Goal: Information Seeking & Learning: Learn about a topic

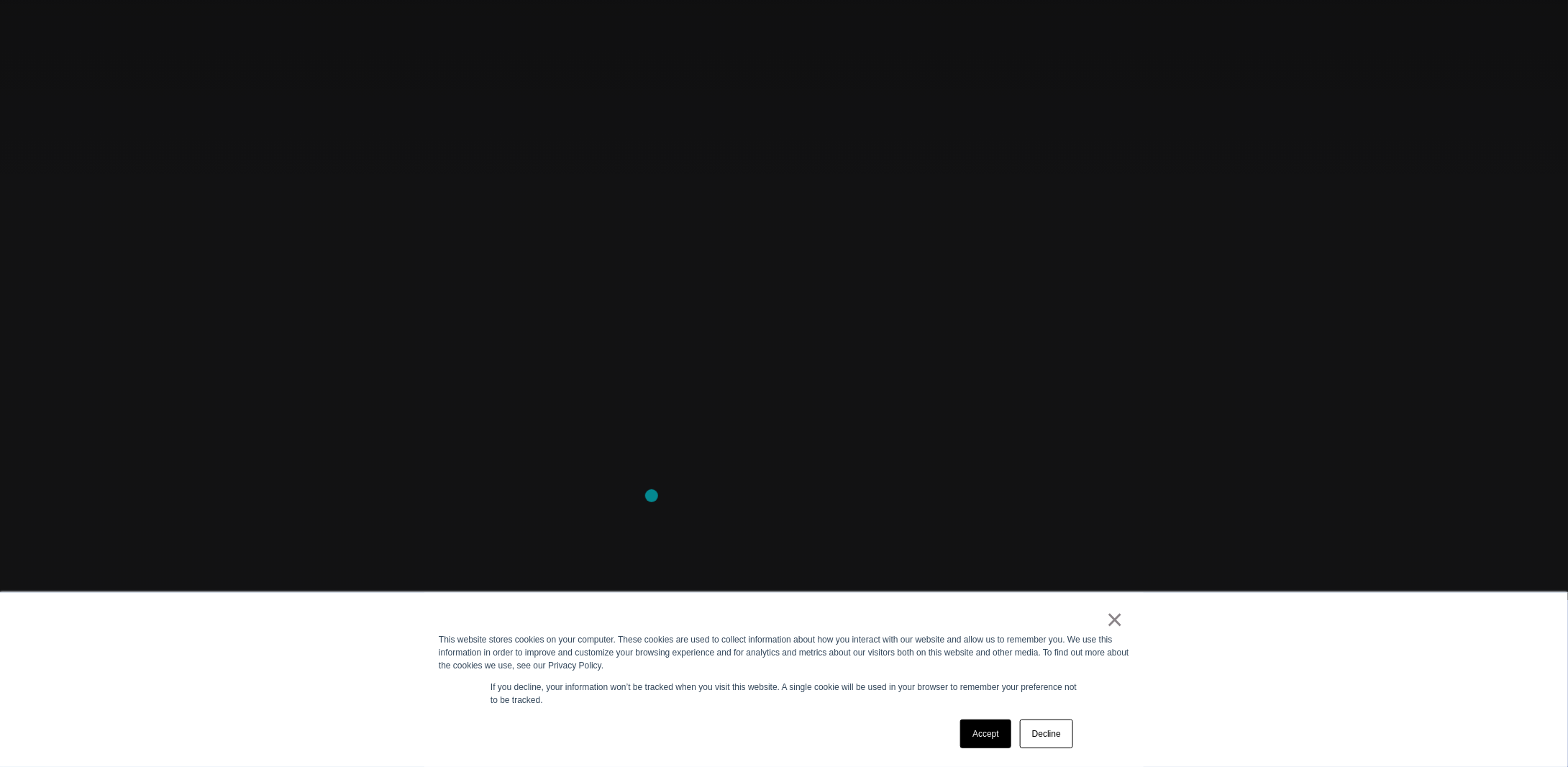
scroll to position [216, 0]
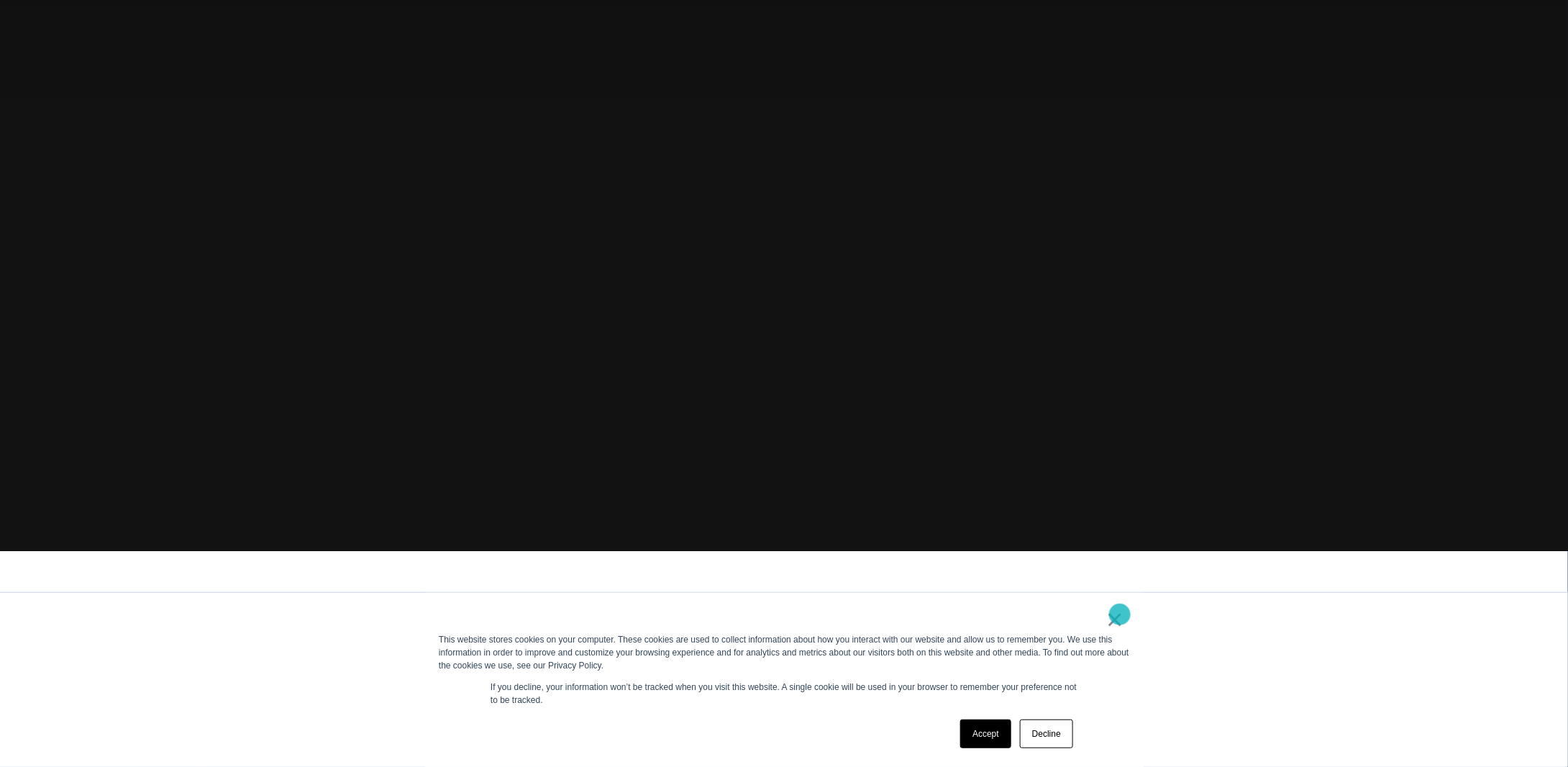
click at [1119, 614] on link "×" at bounding box center [1114, 619] width 17 height 13
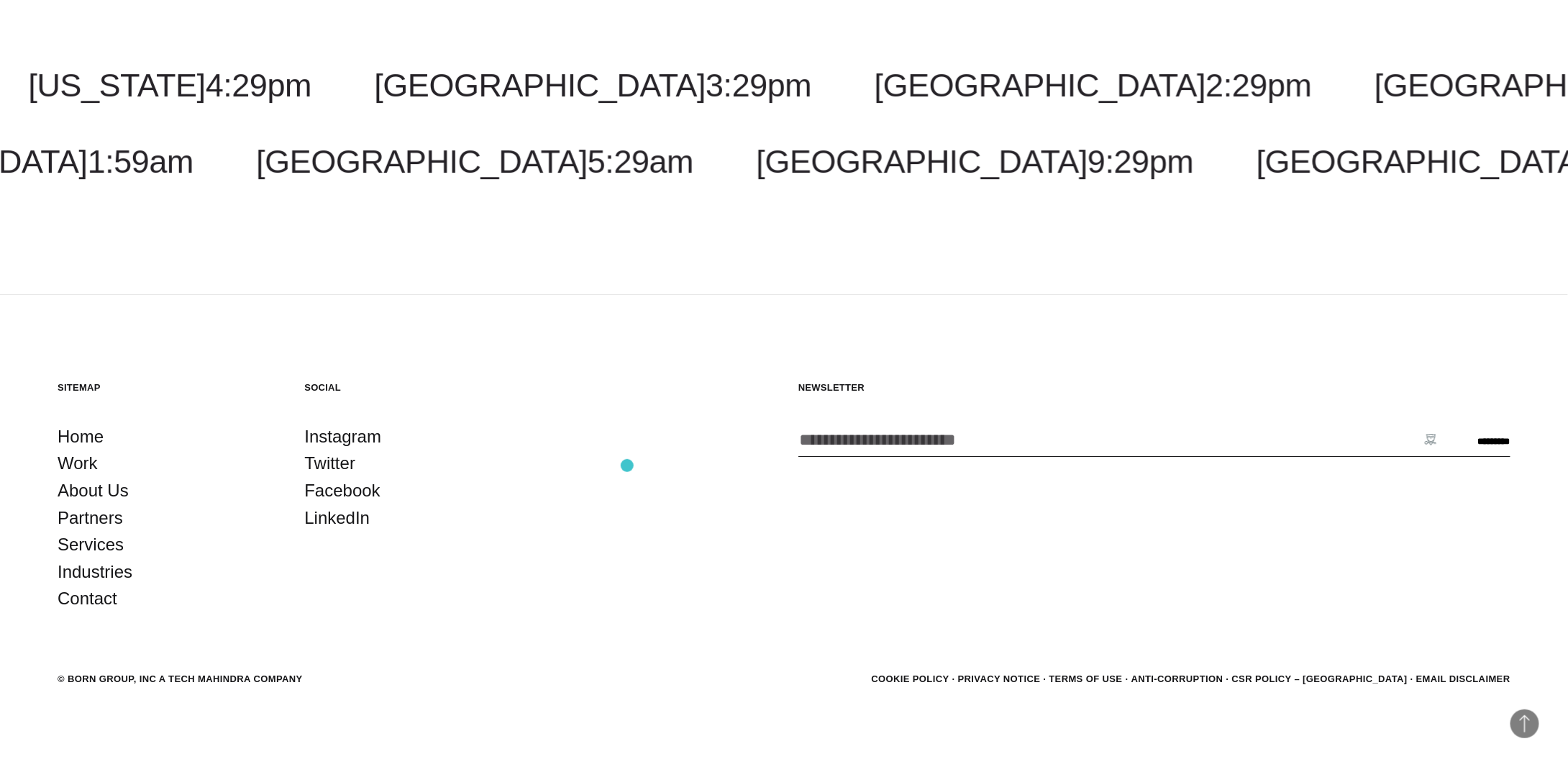
scroll to position [5099, 0]
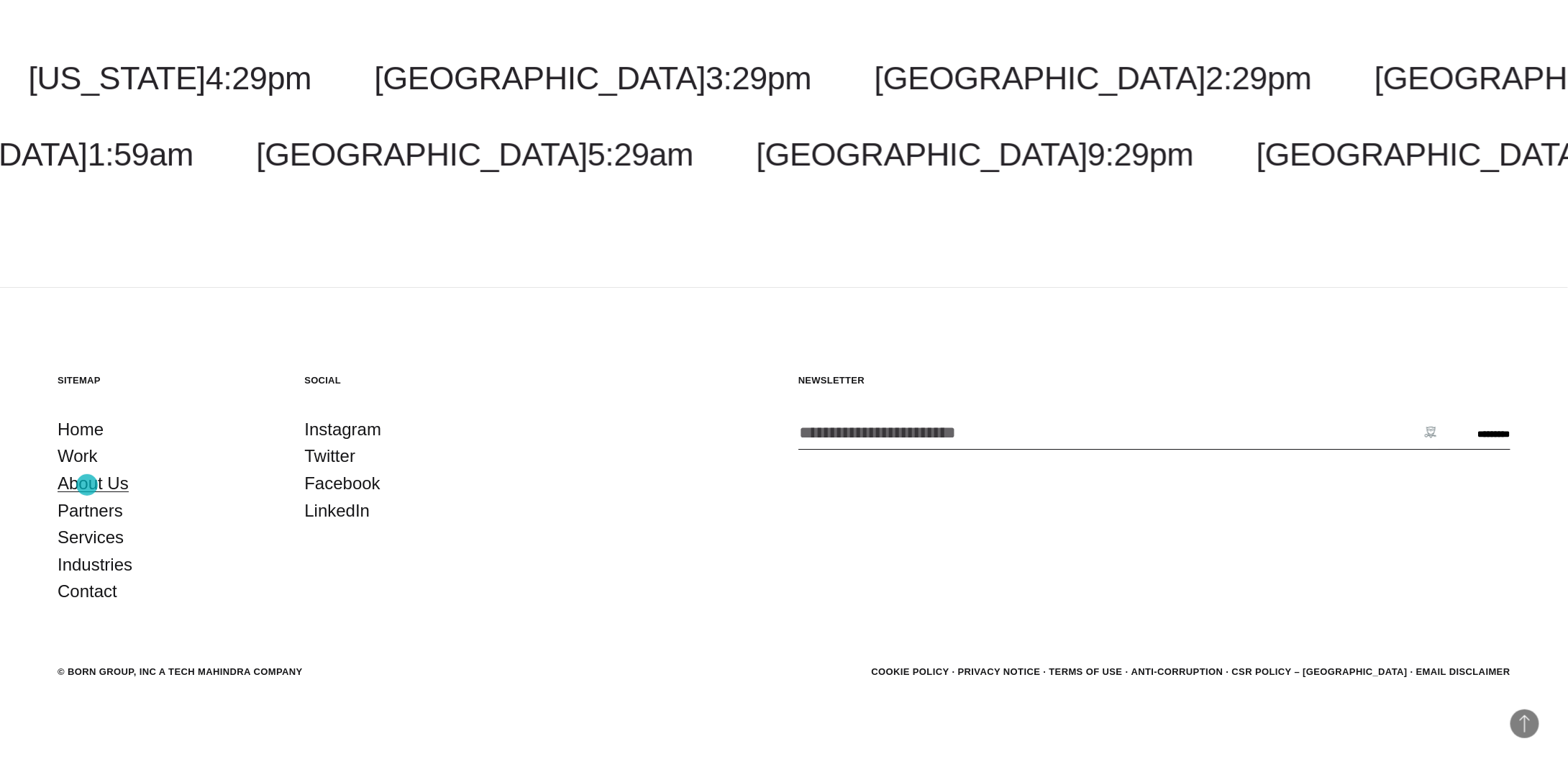
click at [87, 485] on link "About Us" at bounding box center [93, 483] width 71 height 27
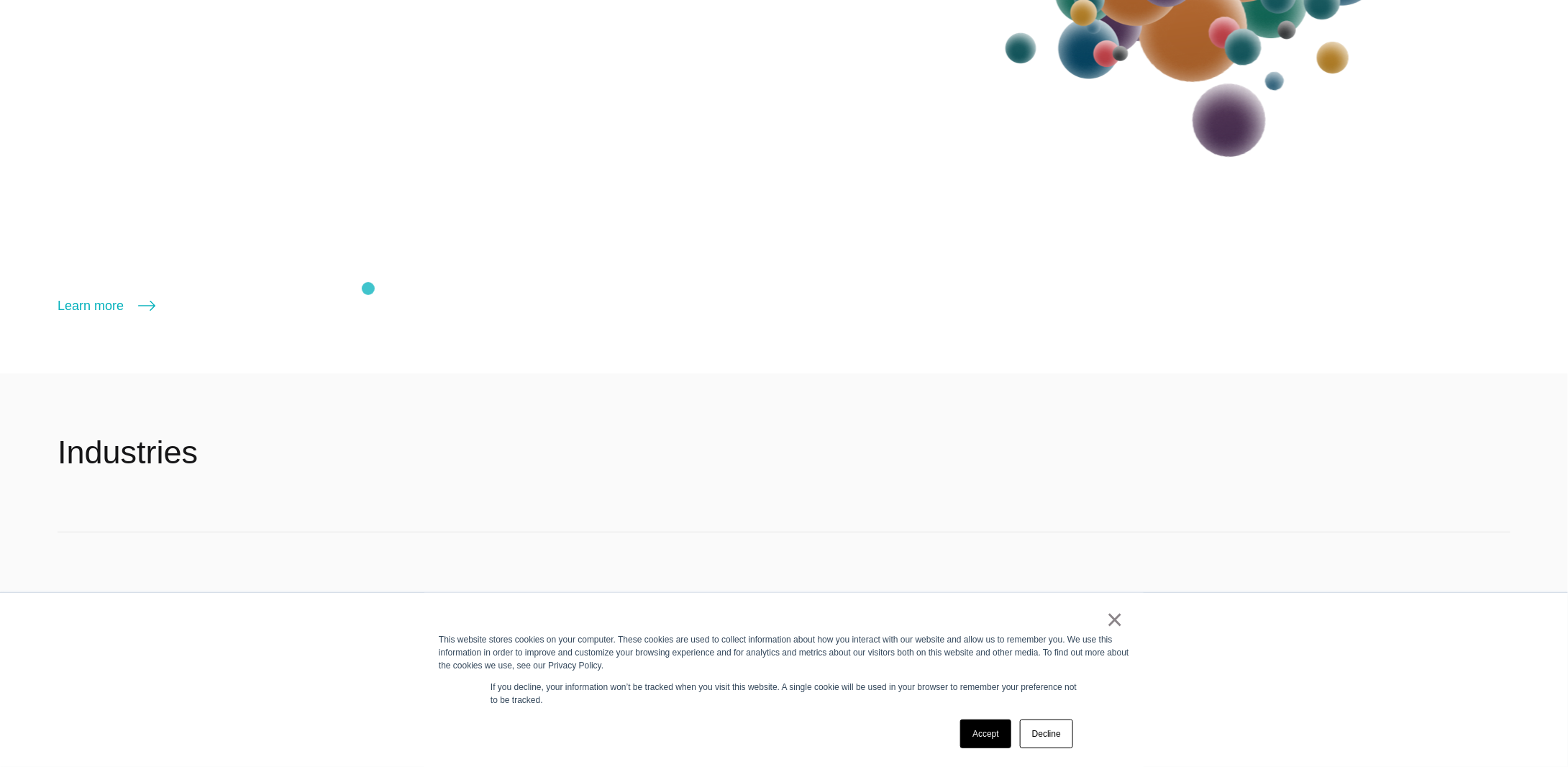
scroll to position [2662, 0]
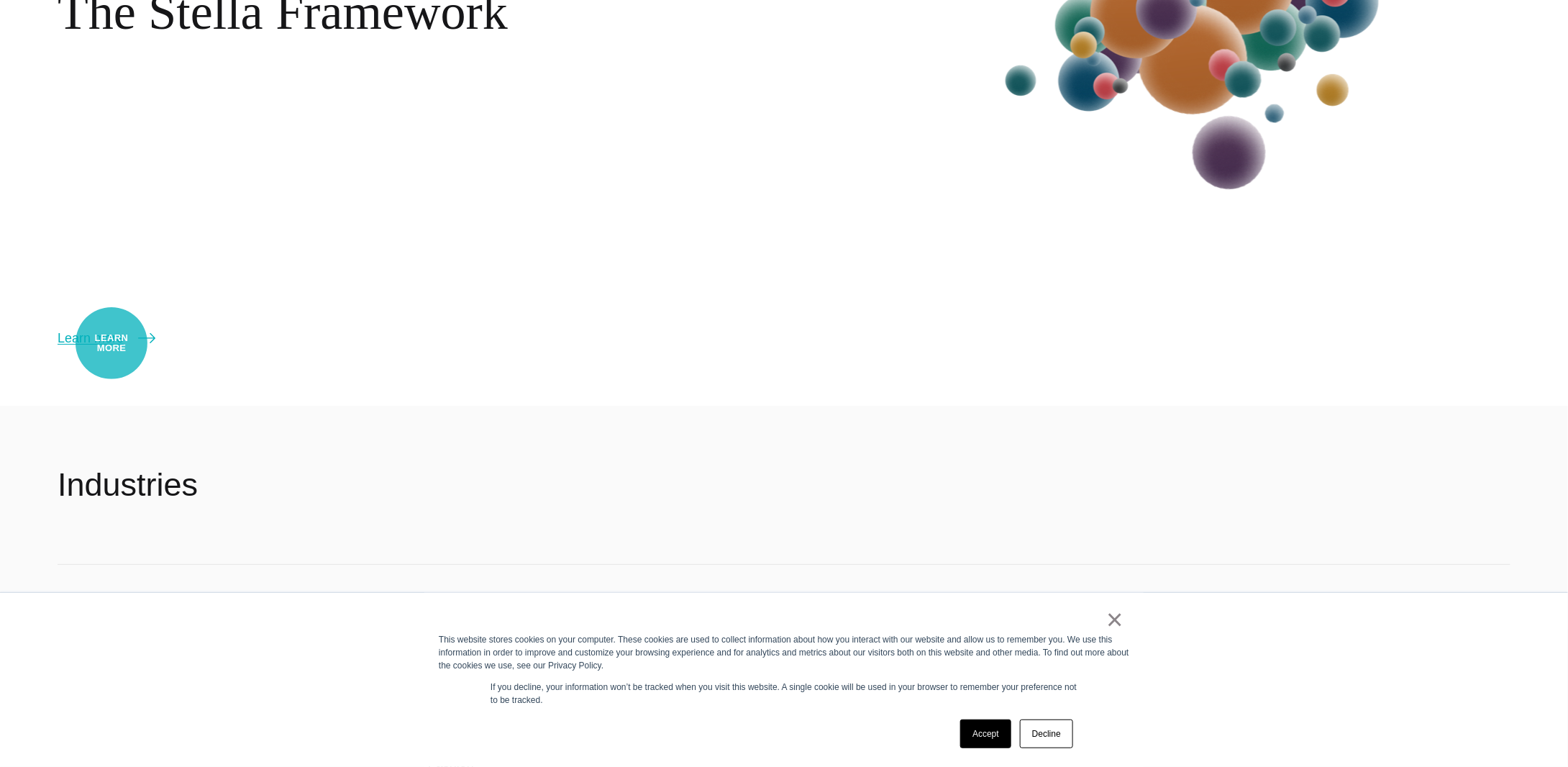
click at [111, 343] on link "Learn more" at bounding box center [106, 337] width 98 height 20
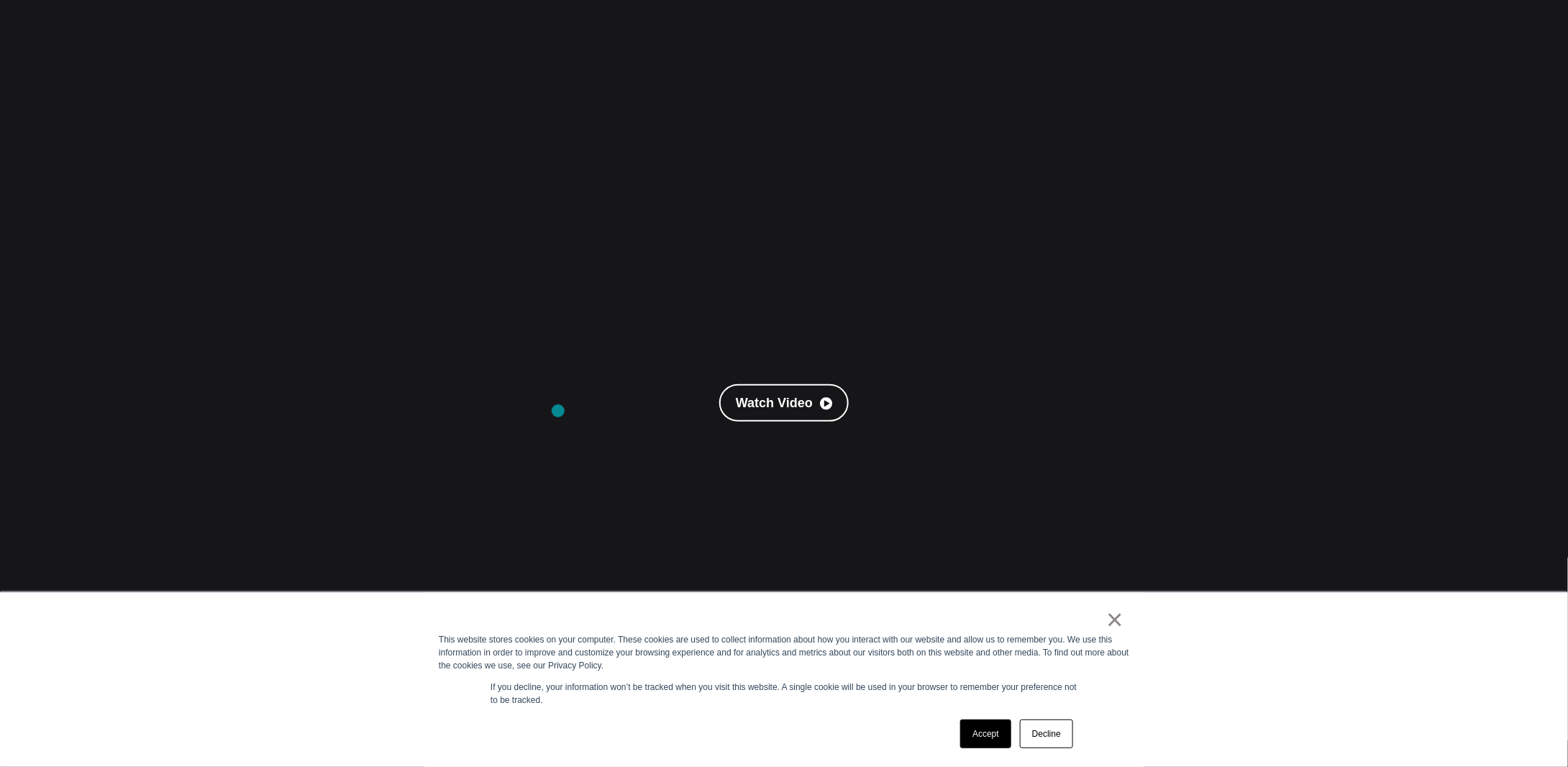
scroll to position [144, 0]
click at [807, 447] on link "Watch Video" at bounding box center [784, 433] width 129 height 38
